Goal: Download file/media

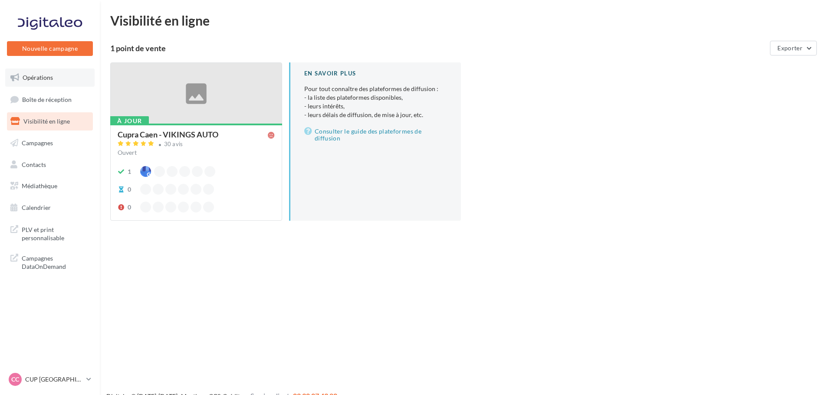
click at [46, 84] on link "Opérations" at bounding box center [49, 78] width 89 height 18
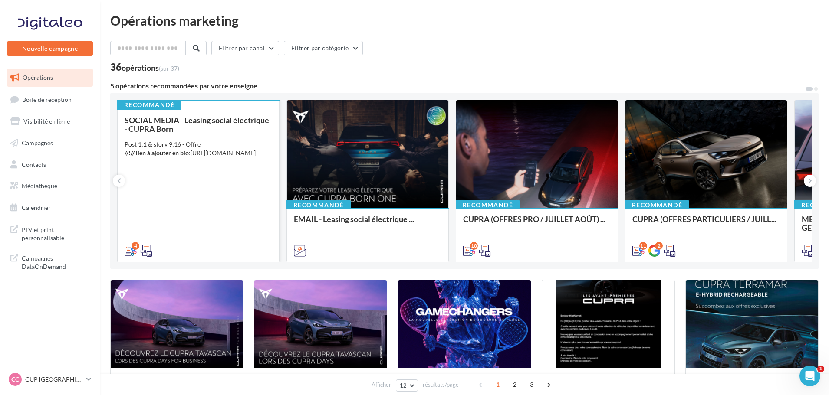
click at [212, 125] on div "SOCIAL MEDIA - Leasing social électrique - CUPRA Born" at bounding box center [199, 124] width 148 height 17
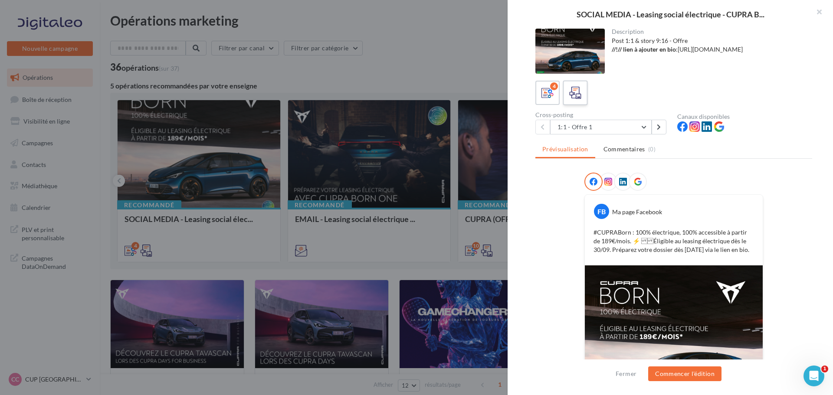
click at [586, 102] on label at bounding box center [575, 92] width 25 height 25
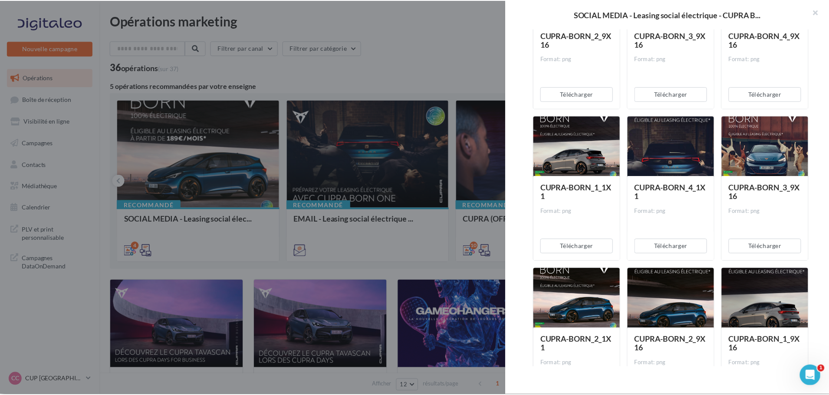
scroll to position [733, 0]
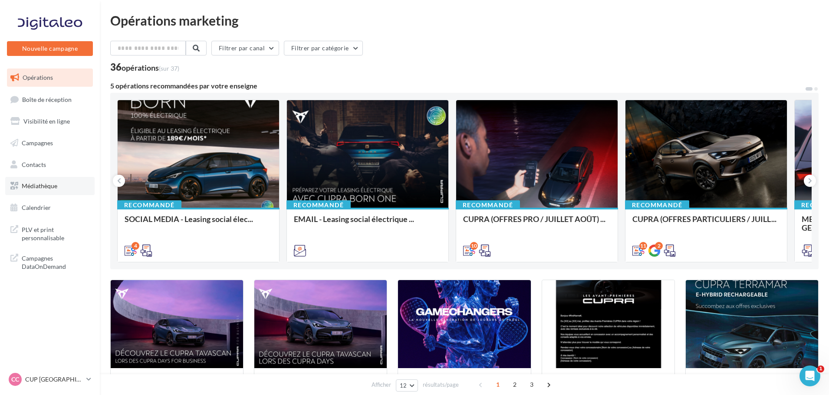
click at [53, 187] on span "Médiathèque" at bounding box center [40, 185] width 36 height 7
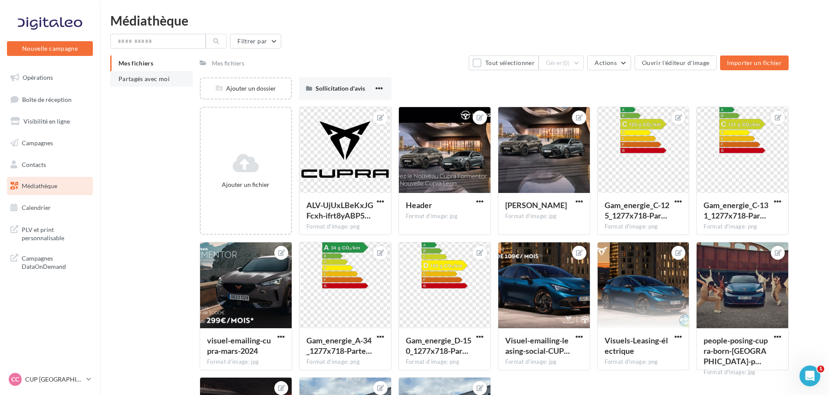
click at [138, 84] on li "Partagés avec moi" at bounding box center [151, 79] width 82 height 16
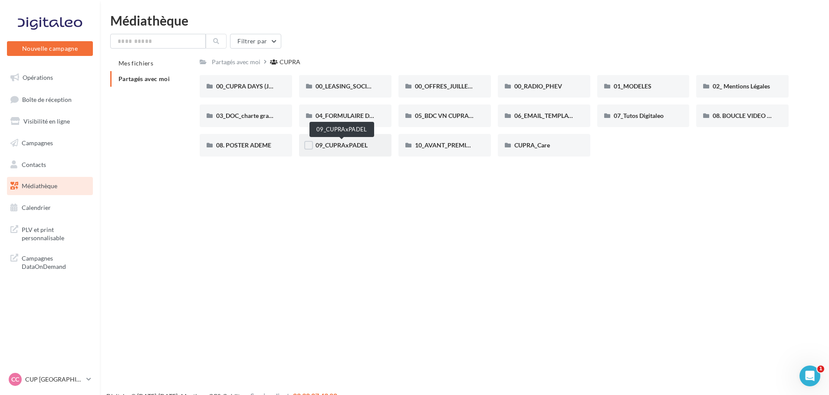
click at [358, 144] on span "09_CUPRAxPADEL" at bounding box center [342, 145] width 52 height 7
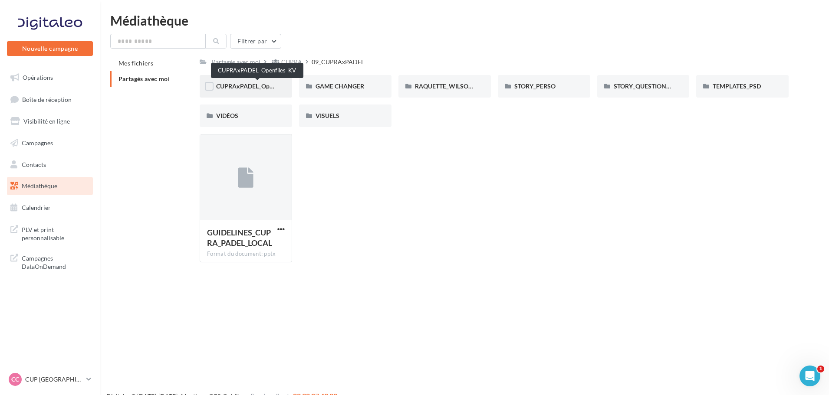
click at [254, 89] on span "CUPRAxPADEL_Openfiles_KV" at bounding box center [257, 85] width 82 height 7
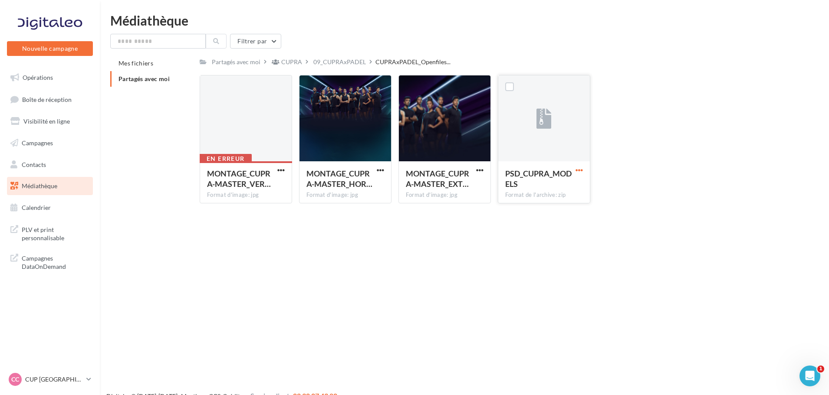
click at [577, 171] on span "button" at bounding box center [579, 170] width 7 height 7
click at [556, 183] on button "Télécharger" at bounding box center [541, 187] width 87 height 23
click at [349, 59] on div "09_CUPRAxPADEL" at bounding box center [339, 62] width 53 height 9
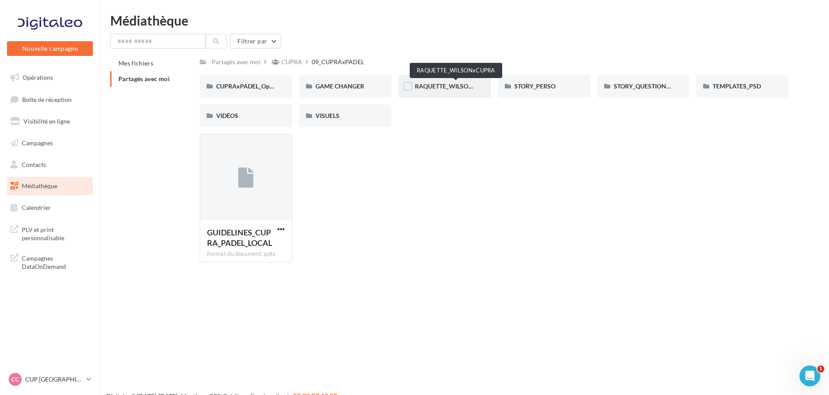
click at [430, 90] on span "RAQUETTE_WILSONxCUPRA" at bounding box center [456, 85] width 82 height 7
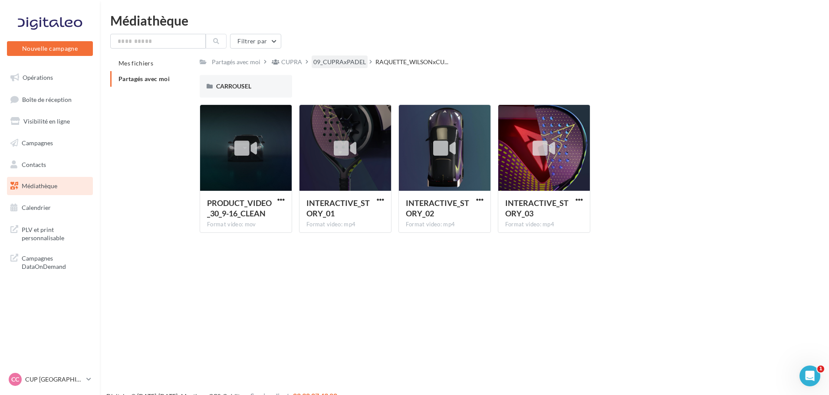
click at [338, 63] on div "09_CUPRAxPADEL" at bounding box center [339, 62] width 53 height 9
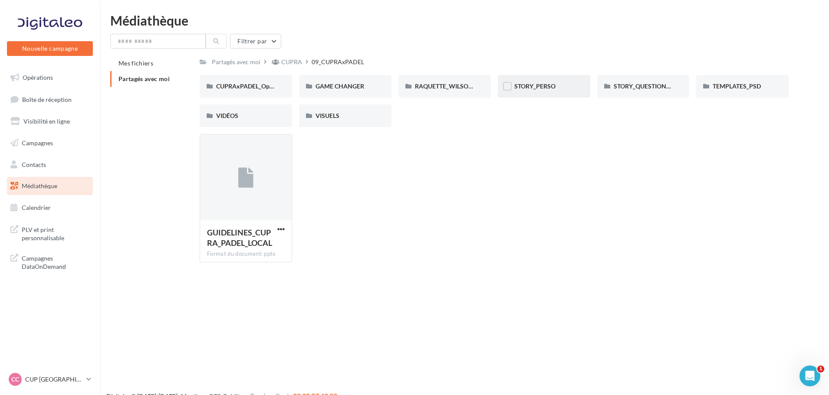
click at [535, 91] on div "STORY_PERSO" at bounding box center [543, 86] width 59 height 9
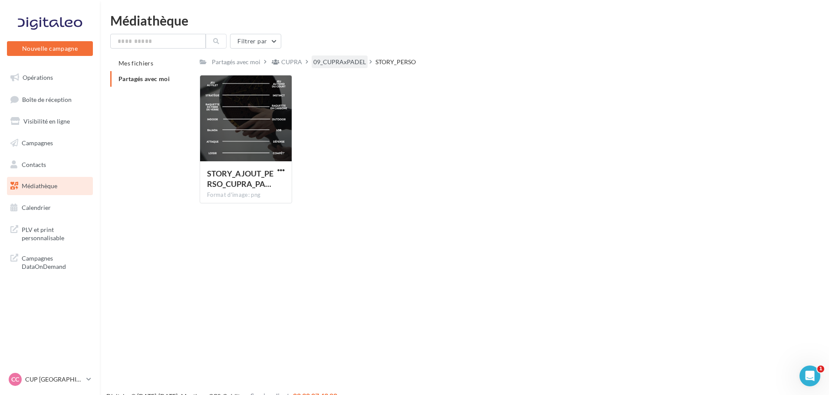
click at [352, 64] on div "09_CUPRAxPADEL" at bounding box center [339, 62] width 53 height 9
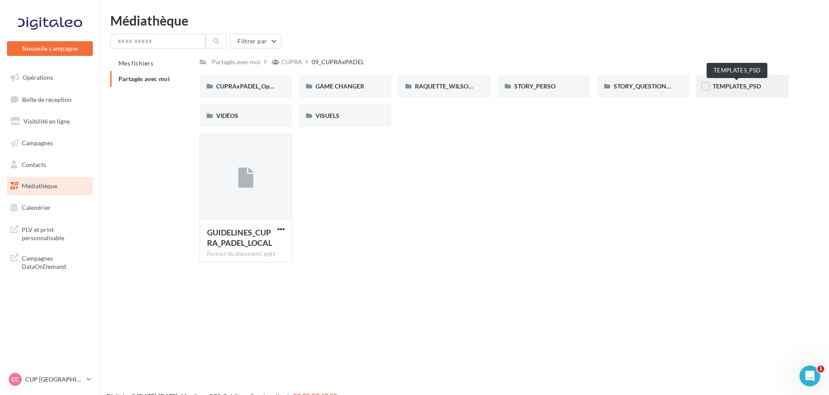
click at [721, 87] on span "TEMPLATES_PSD" at bounding box center [737, 85] width 48 height 7
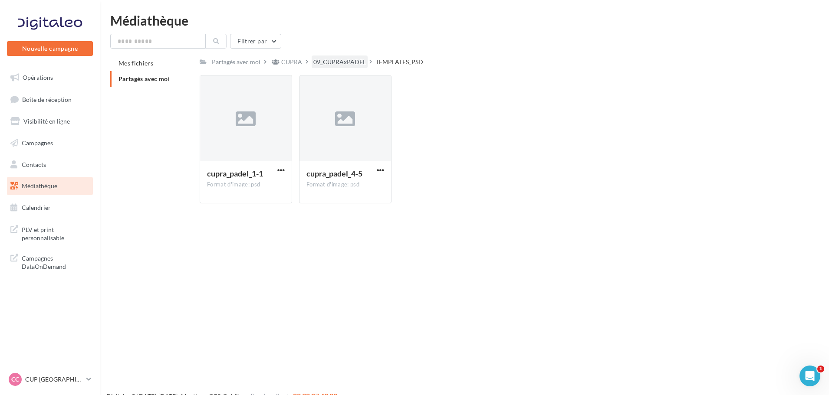
click at [348, 60] on div "09_CUPRAxPADEL" at bounding box center [339, 62] width 53 height 9
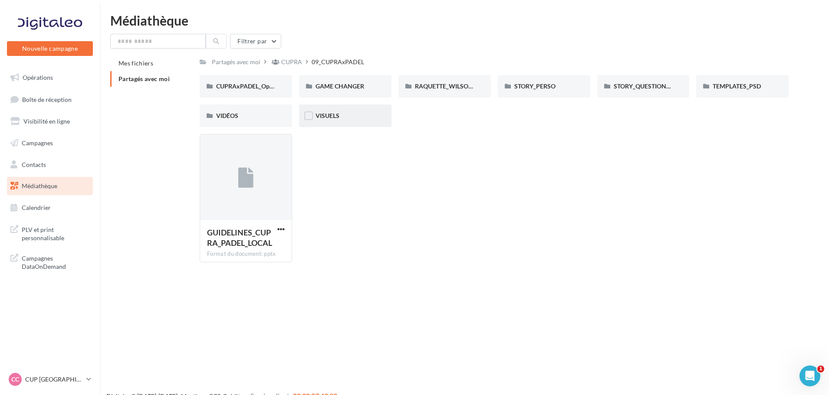
click at [359, 118] on div "VISUELS" at bounding box center [345, 116] width 59 height 9
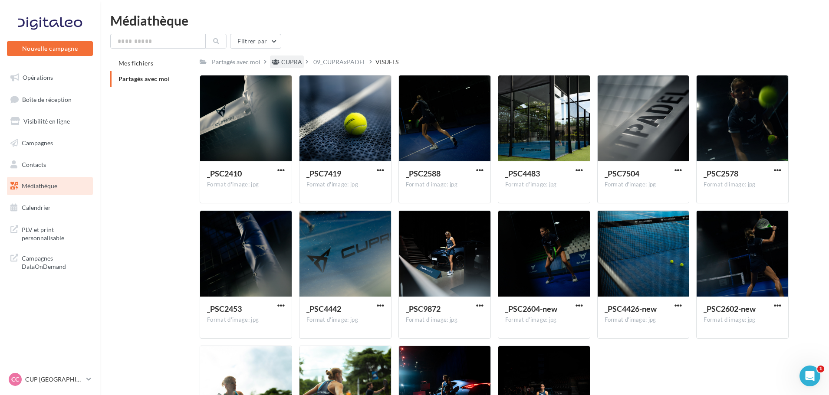
click at [276, 56] on div "CUPRA" at bounding box center [287, 62] width 34 height 13
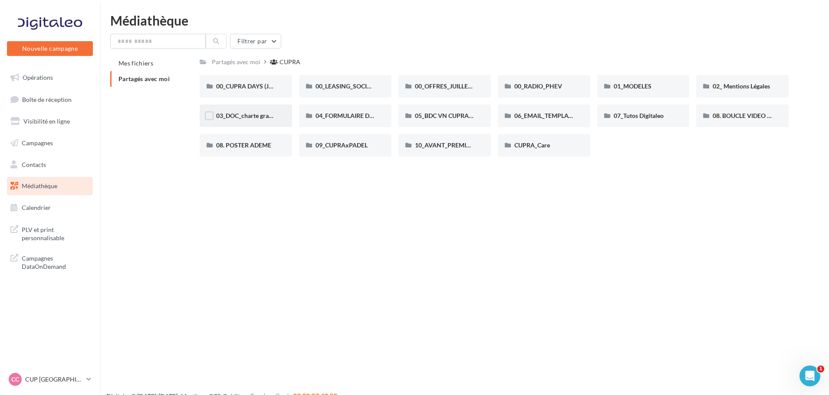
click at [244, 110] on div "03_DOC_charte graphique et GUIDELINES" at bounding box center [246, 116] width 92 height 23
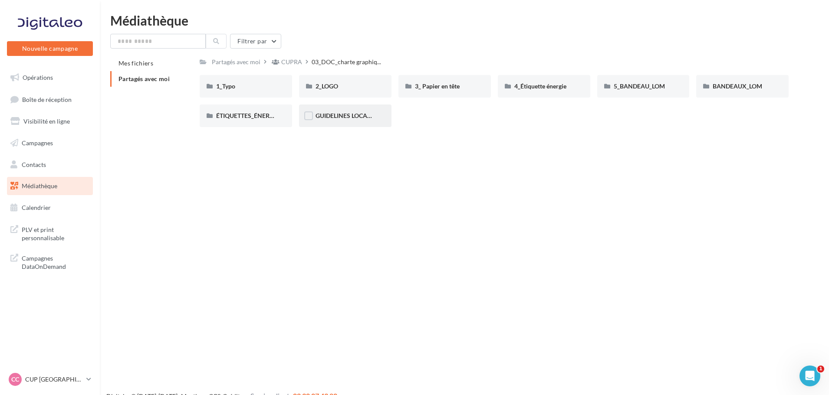
click at [353, 120] on div "GUIDELINES LOCALES" at bounding box center [345, 116] width 59 height 9
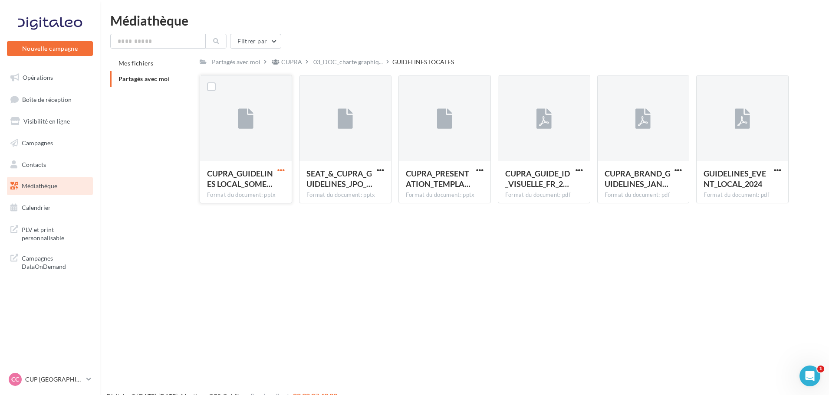
click at [283, 168] on span "button" at bounding box center [280, 170] width 7 height 7
click at [271, 184] on button "Télécharger" at bounding box center [243, 187] width 87 height 23
click at [278, 169] on span "button" at bounding box center [280, 170] width 7 height 7
click at [265, 205] on button "Copier l'URL" at bounding box center [243, 210] width 87 height 23
